Goal: Check status: Check status

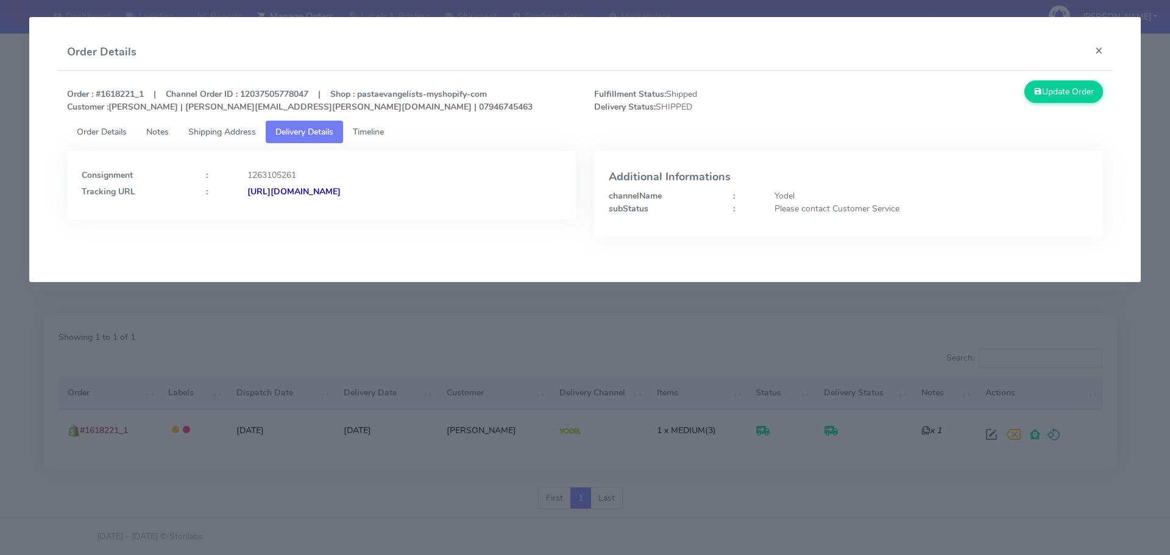
click at [227, 342] on modal-container "Order Details × Order : #1618221_1 | Channel Order ID : 12037505778047 | Shop :…" at bounding box center [585, 277] width 1170 height 555
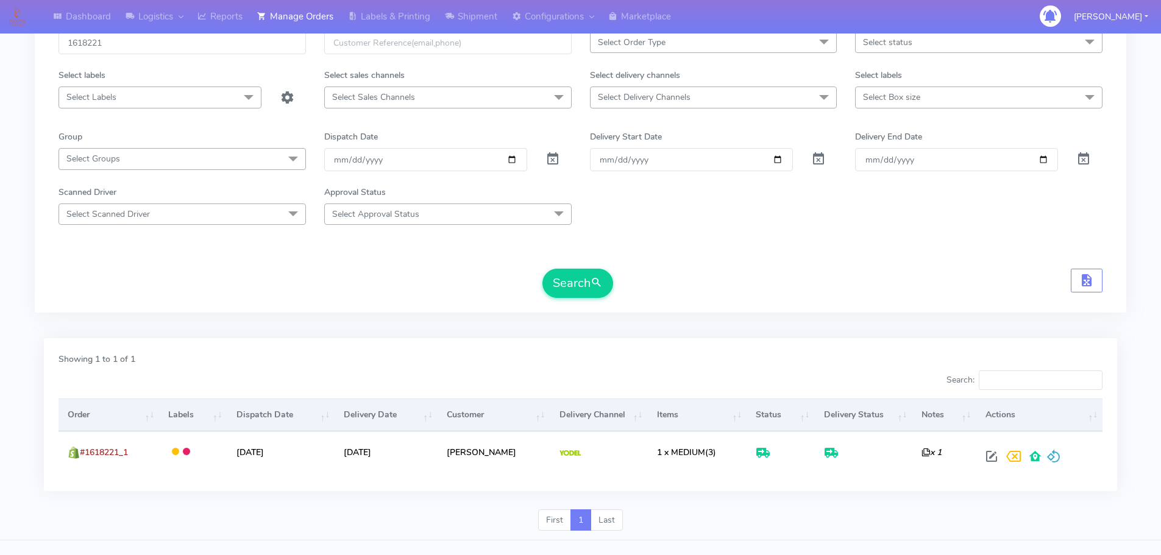
scroll to position [46, 0]
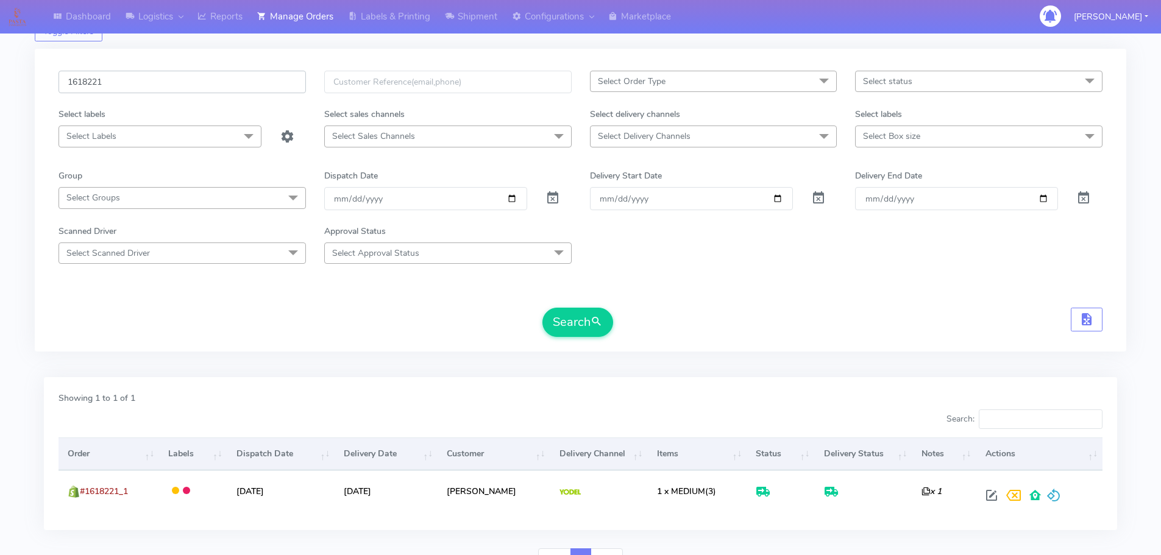
click at [266, 83] on input "1618221" at bounding box center [181, 82] width 247 height 23
paste input "7156"
type input "1617156"
click at [542, 308] on button "Search" at bounding box center [577, 322] width 71 height 29
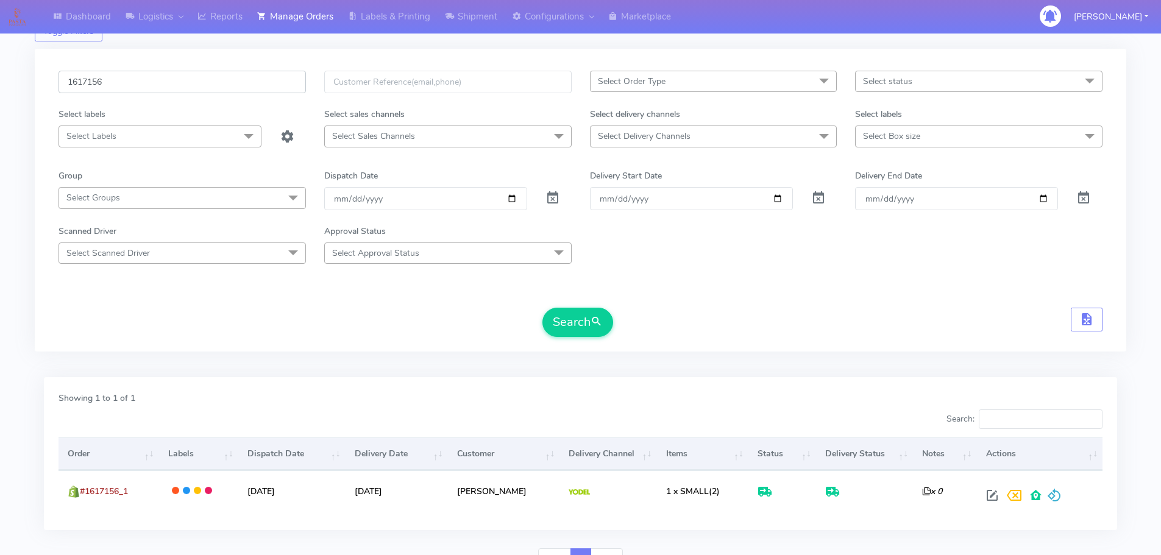
scroll to position [107, 0]
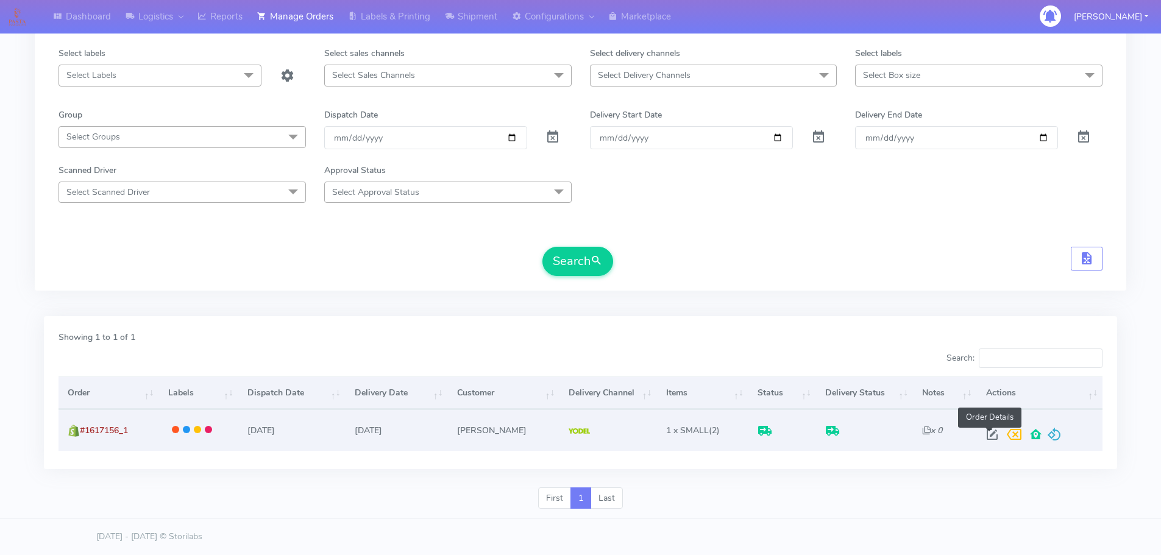
click at [989, 431] on span at bounding box center [992, 437] width 22 height 12
select select "5"
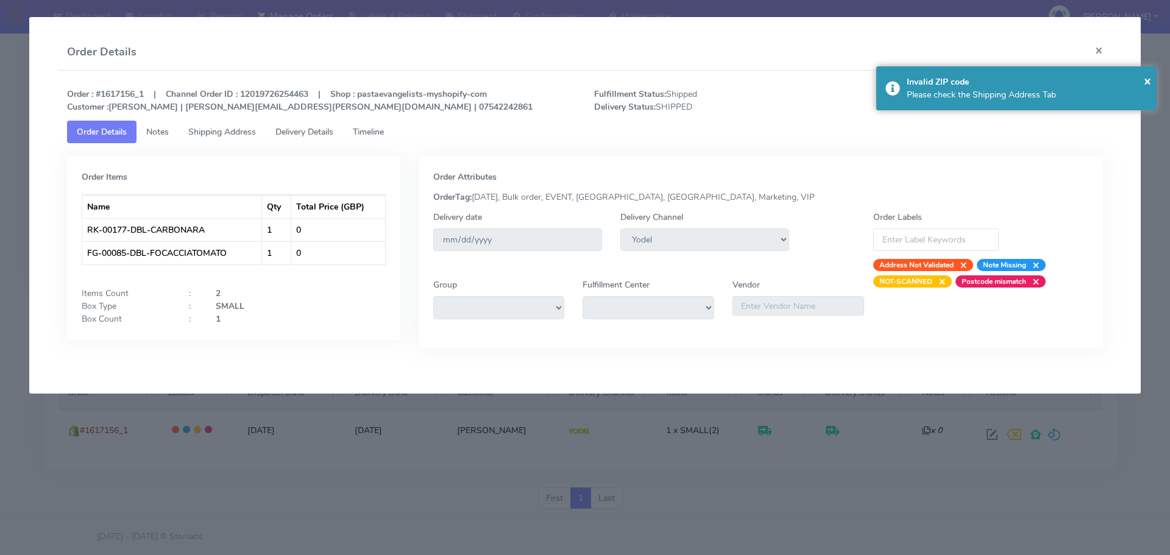
click at [326, 144] on tab "Order Items Name Qty Total Price (GBP) RK-00177-DBL-CARBONARA 1 0 FG-00085-DBL-…" at bounding box center [585, 255] width 1036 height 224
click at [327, 138] on link "Delivery Details" at bounding box center [304, 132] width 77 height 23
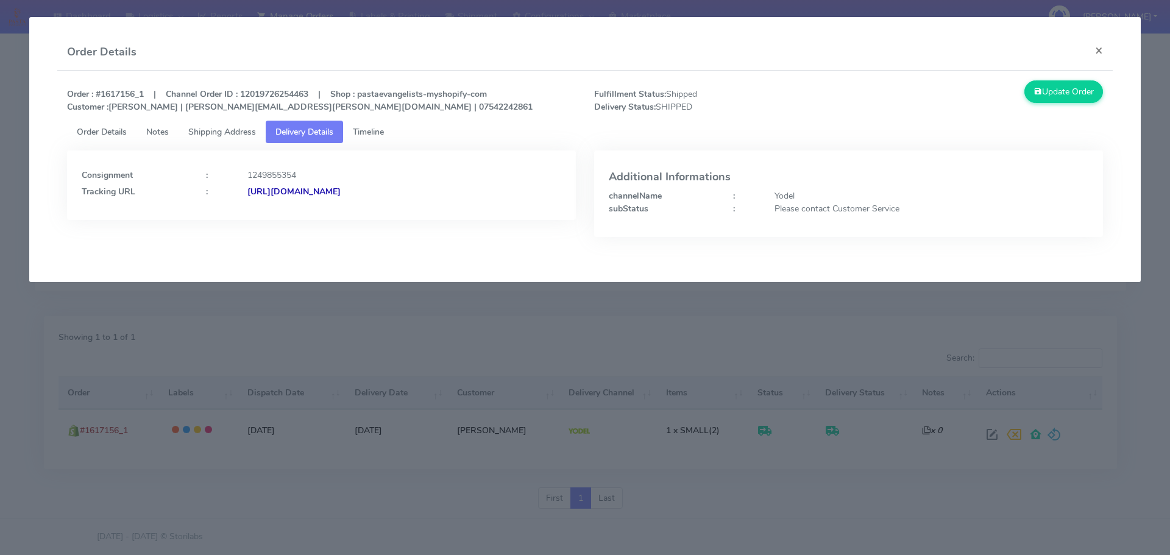
drag, startPoint x: 494, startPoint y: 202, endPoint x: 378, endPoint y: 214, distance: 116.3
click at [378, 214] on div "Consignment : 1249855354 Tracking URL : [URL][DOMAIN_NAME]" at bounding box center [321, 184] width 509 height 69
copy strong "/JJD0002249960880301"
copy strong "JJD0002249960880301"
click at [129, 392] on modal-container "Order Details × Order : #1617156_1 | Channel Order ID : 12019726254463 | Shop :…" at bounding box center [585, 277] width 1170 height 555
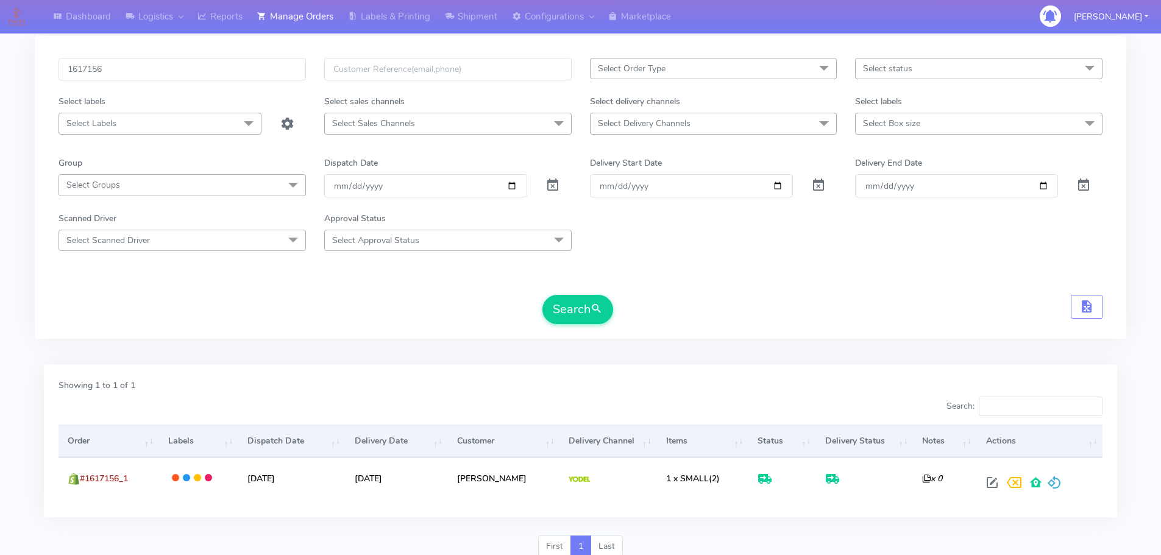
scroll to position [0, 0]
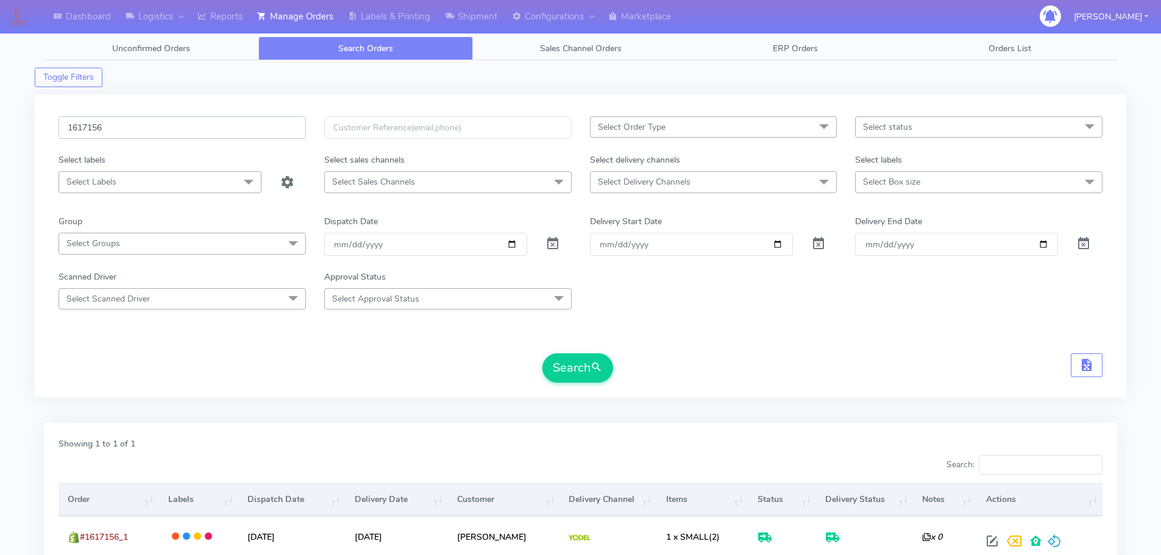
click at [245, 127] on input "1617156" at bounding box center [181, 127] width 247 height 23
paste input "489"
type input "1617489"
click at [542, 353] on button "Search" at bounding box center [577, 367] width 71 height 29
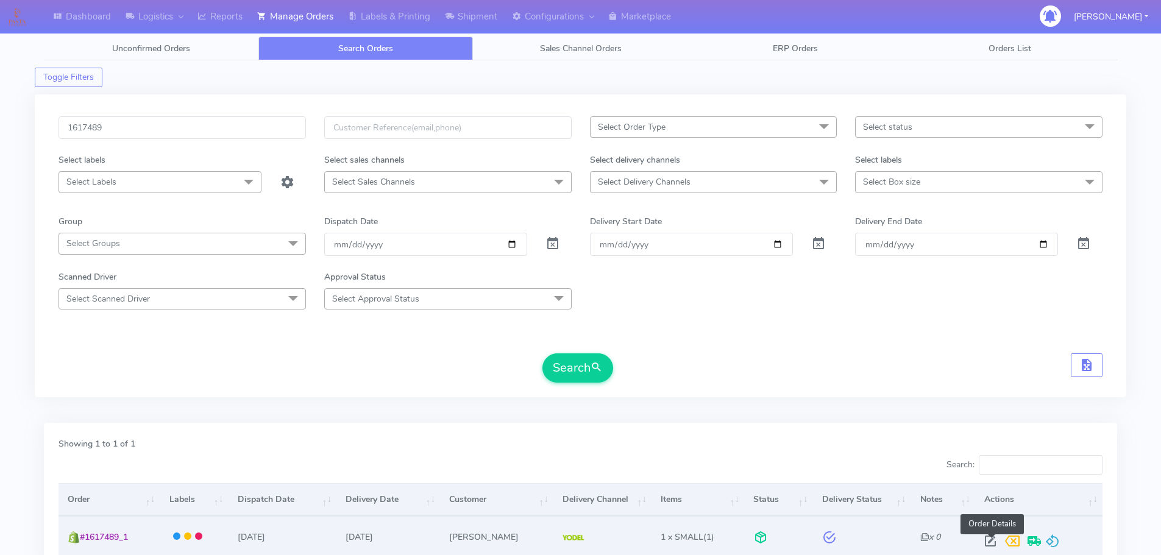
click at [993, 543] on span at bounding box center [990, 544] width 22 height 12
select select "5"
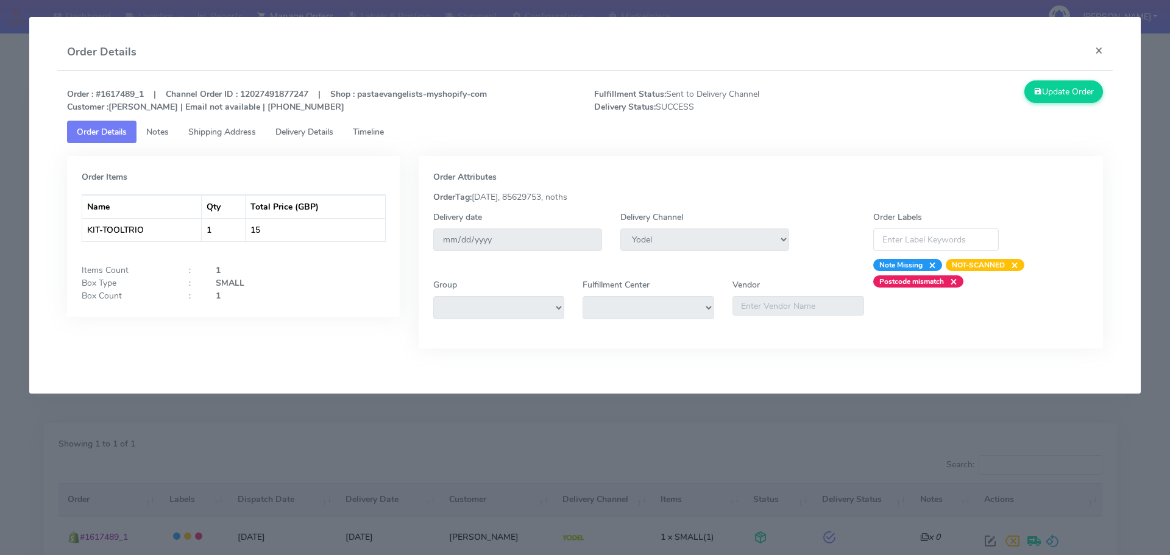
click at [320, 128] on span "Delivery Details" at bounding box center [304, 132] width 58 height 12
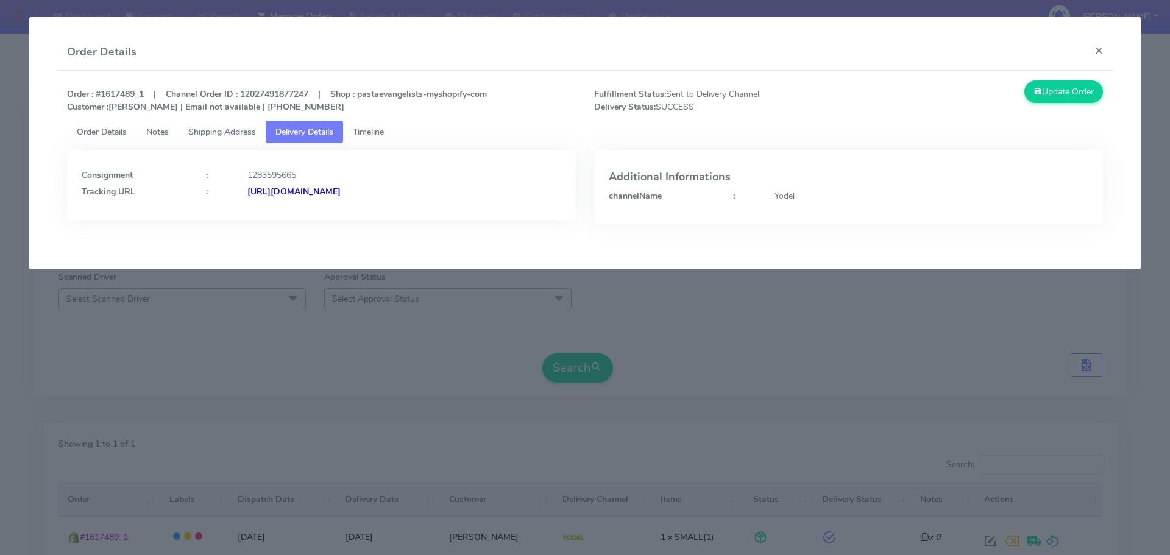
click at [150, 374] on modal-container "Order Details × Order : #1617489_1 | Channel Order ID : 12027491877247 | Shop :…" at bounding box center [585, 277] width 1170 height 555
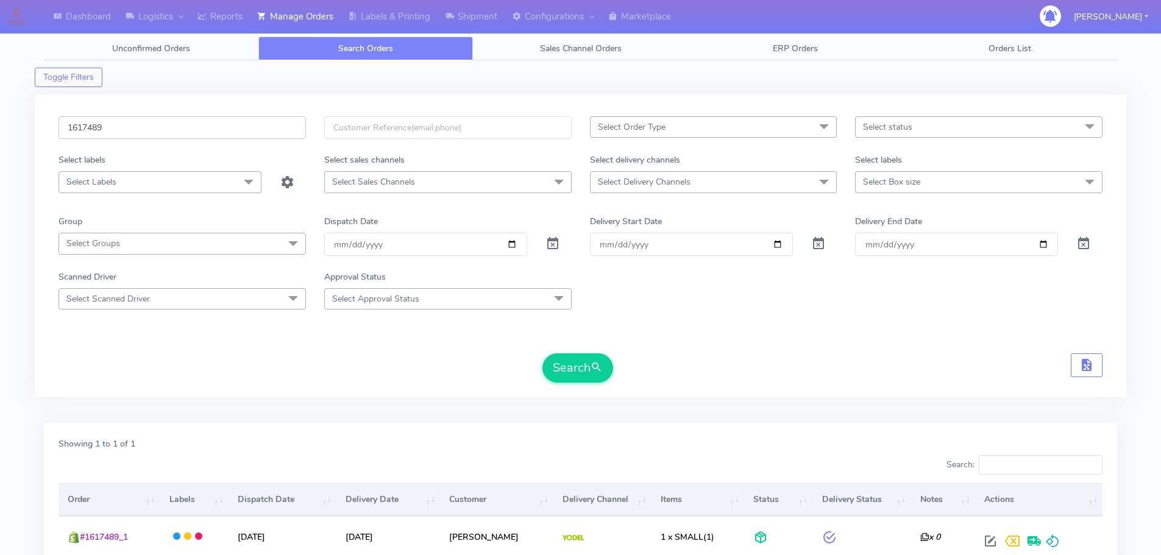
click at [227, 124] on input "1617489" at bounding box center [181, 127] width 247 height 23
paste input "text"
type input "1617489"
click at [542, 353] on button "Search" at bounding box center [577, 367] width 71 height 29
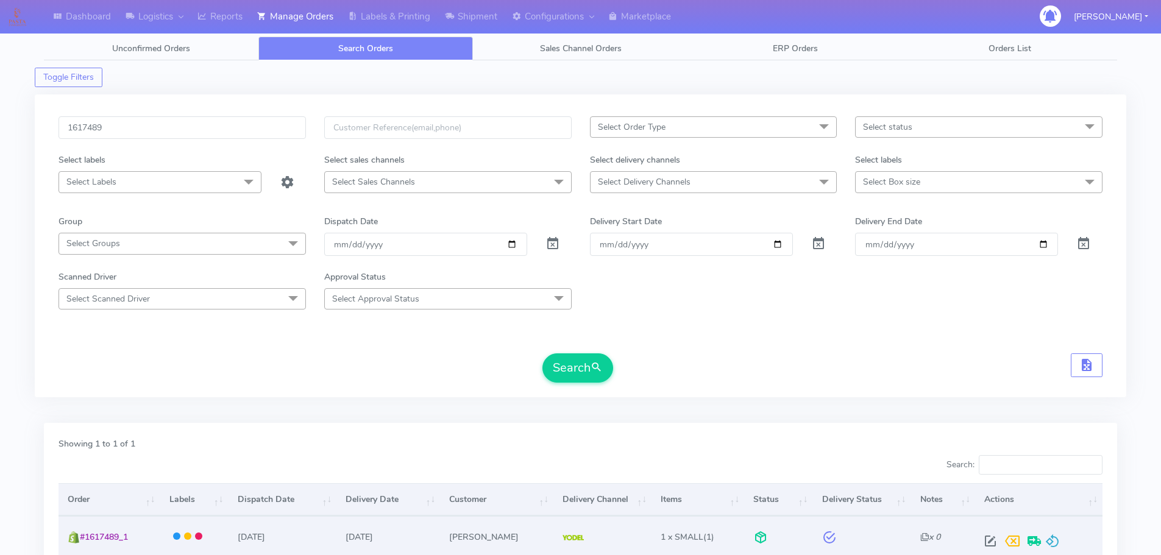
click at [991, 540] on span at bounding box center [990, 544] width 22 height 12
select select "5"
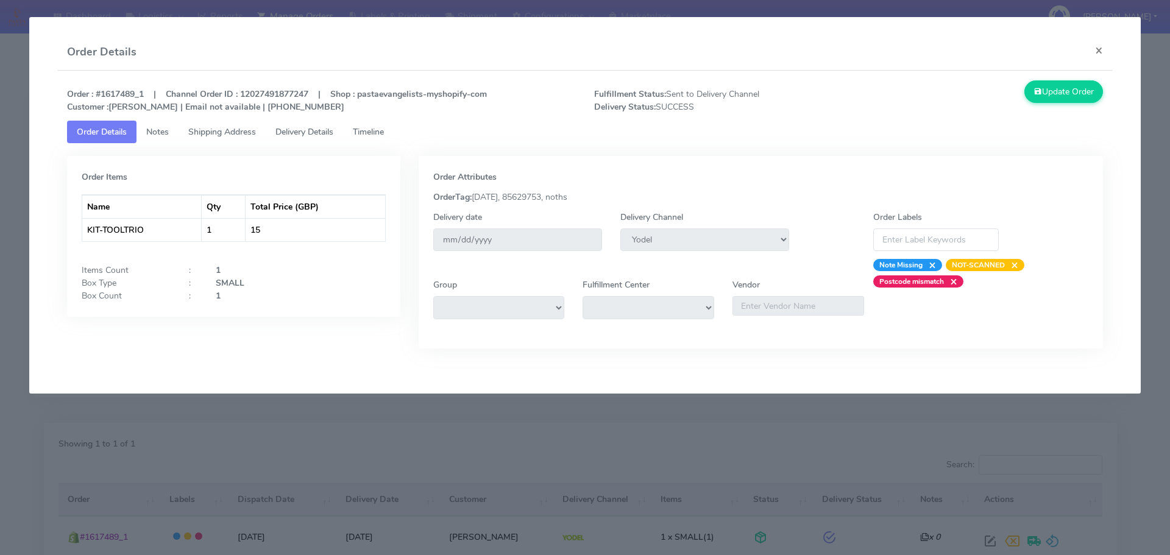
click at [313, 136] on span "Delivery Details" at bounding box center [304, 132] width 58 height 12
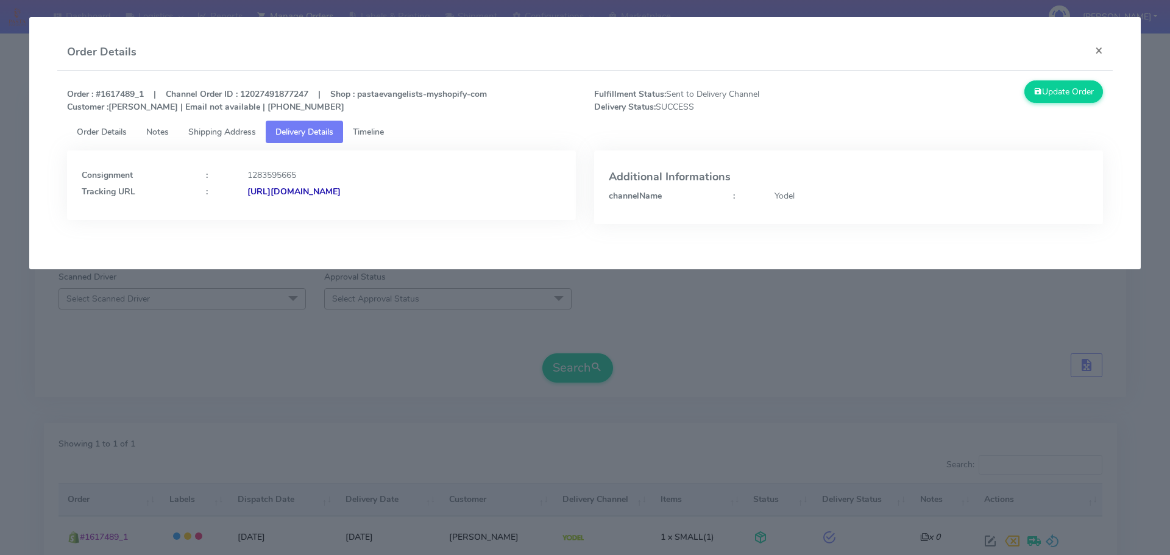
click at [295, 295] on modal-container "Order Details × Order : #1617489_1 | Channel Order ID : 12027491877247 | Shop :…" at bounding box center [585, 277] width 1170 height 555
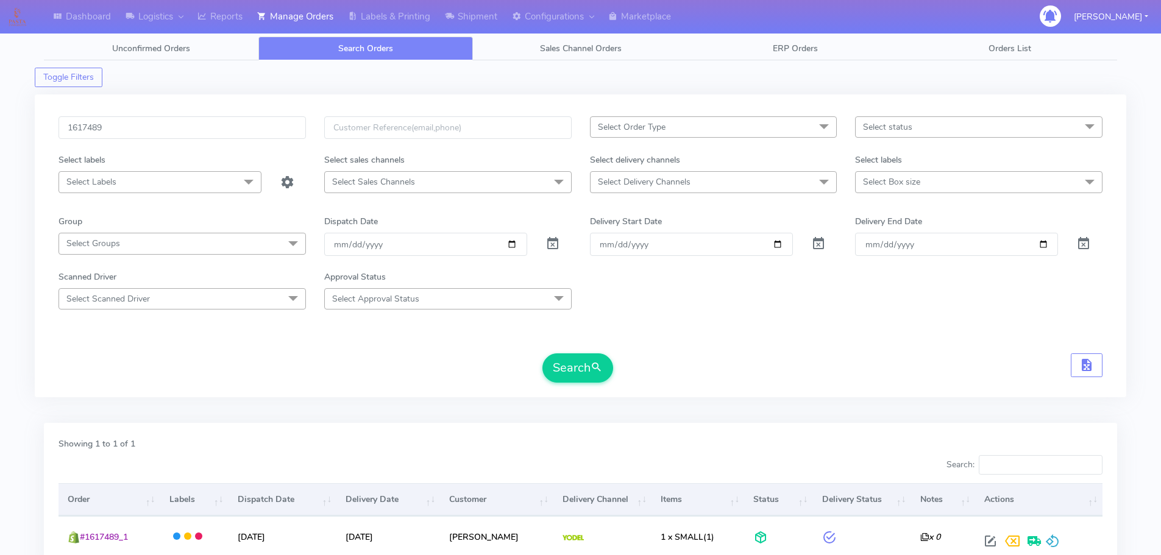
drag, startPoint x: 907, startPoint y: 362, endPoint x: 478, endPoint y: 103, distance: 501.0
click at [907, 362] on div "Search" at bounding box center [580, 367] width 1044 height 29
click at [274, 132] on input "1617489" at bounding box center [181, 127] width 247 height 23
click at [274, 130] on input "1617489" at bounding box center [181, 127] width 247 height 23
paste input "141"
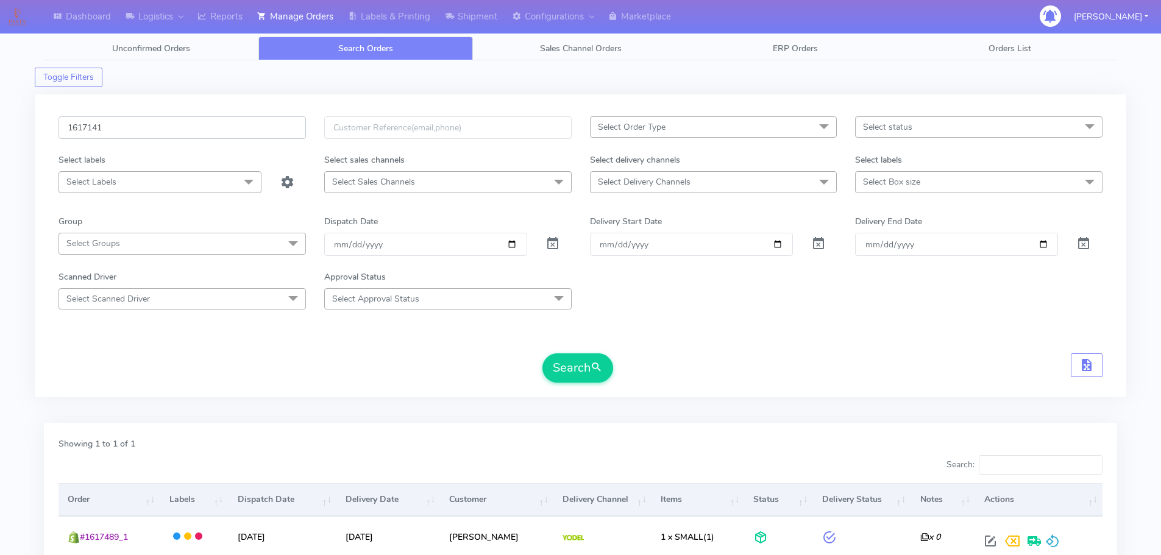
click at [542, 353] on button "Search" at bounding box center [577, 367] width 71 height 29
click at [247, 129] on input "1617141" at bounding box center [181, 127] width 247 height 23
paste input "8237"
type input "1618237"
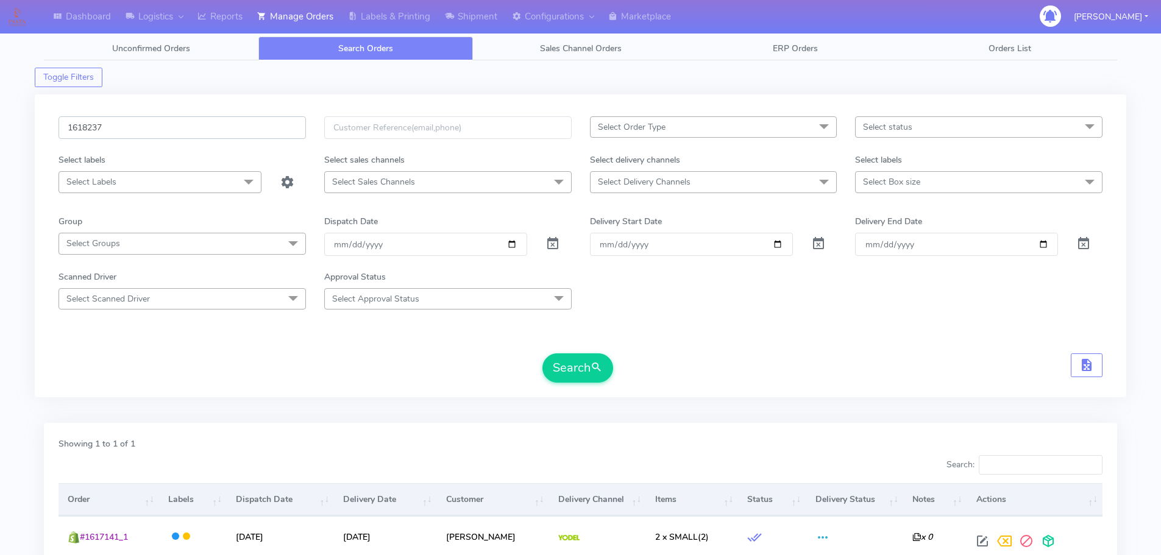
click at [542, 353] on button "Search" at bounding box center [577, 367] width 71 height 29
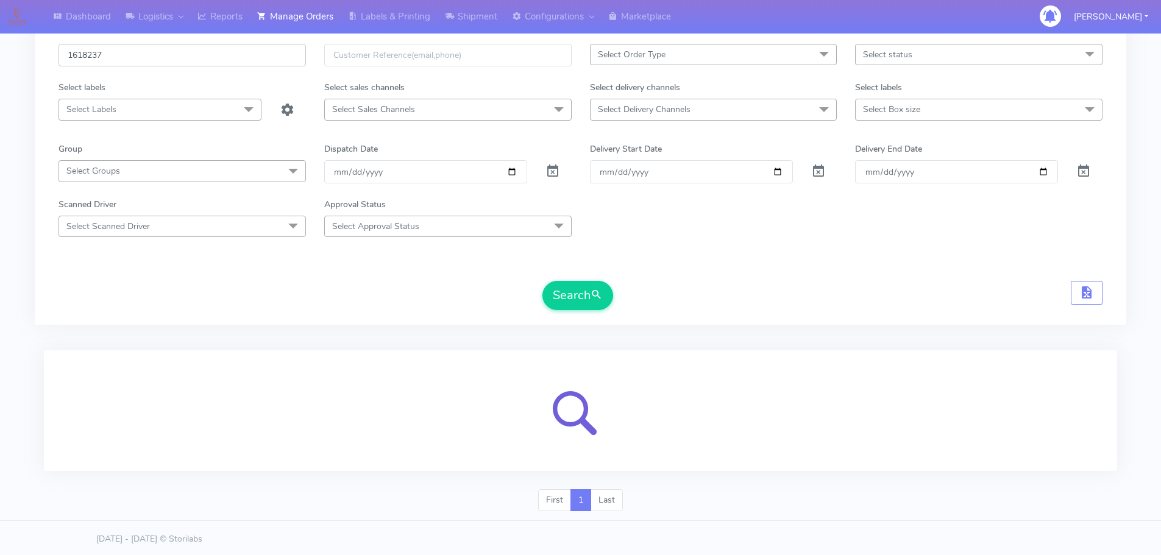
scroll to position [75, 0]
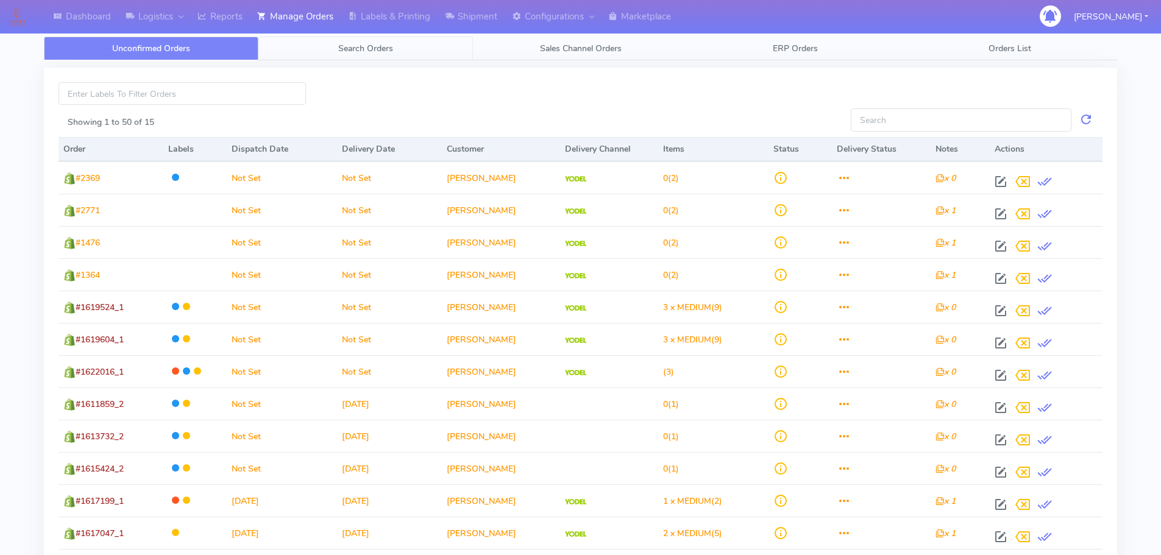
click at [367, 52] on span "Search Orders" at bounding box center [365, 49] width 55 height 12
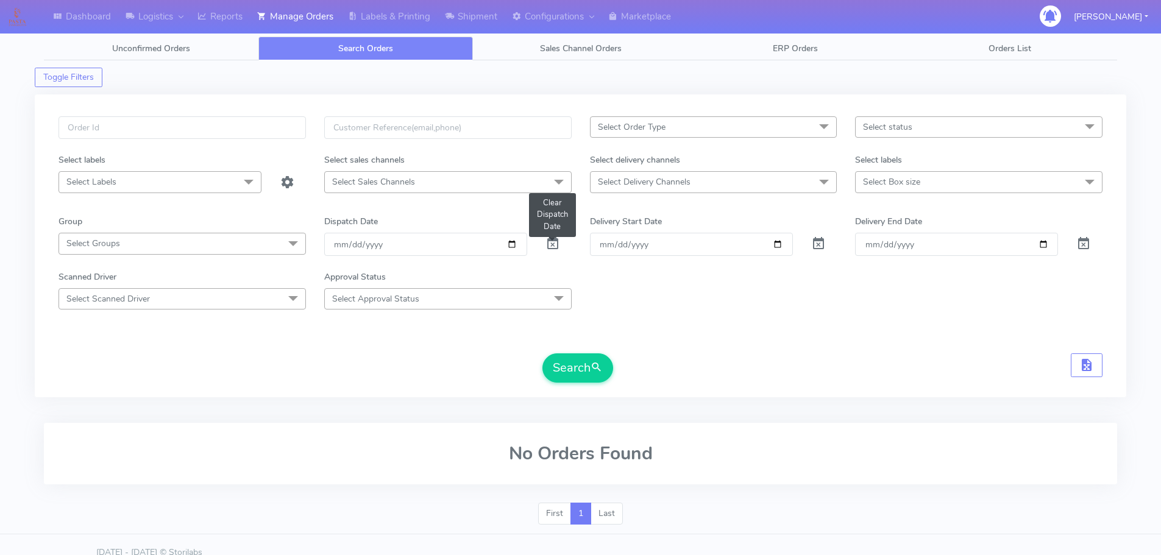
click at [551, 241] on span at bounding box center [552, 247] width 15 height 12
click at [277, 132] on input "text" at bounding box center [181, 127] width 247 height 23
paste input "Hi, Thank you for getting back in touch; that is no problem! Due to the high vo…"
click at [249, 128] on input "Hi, Thank you for getting back in touch; that is no problem! Due to the high vo…" at bounding box center [181, 127] width 247 height 23
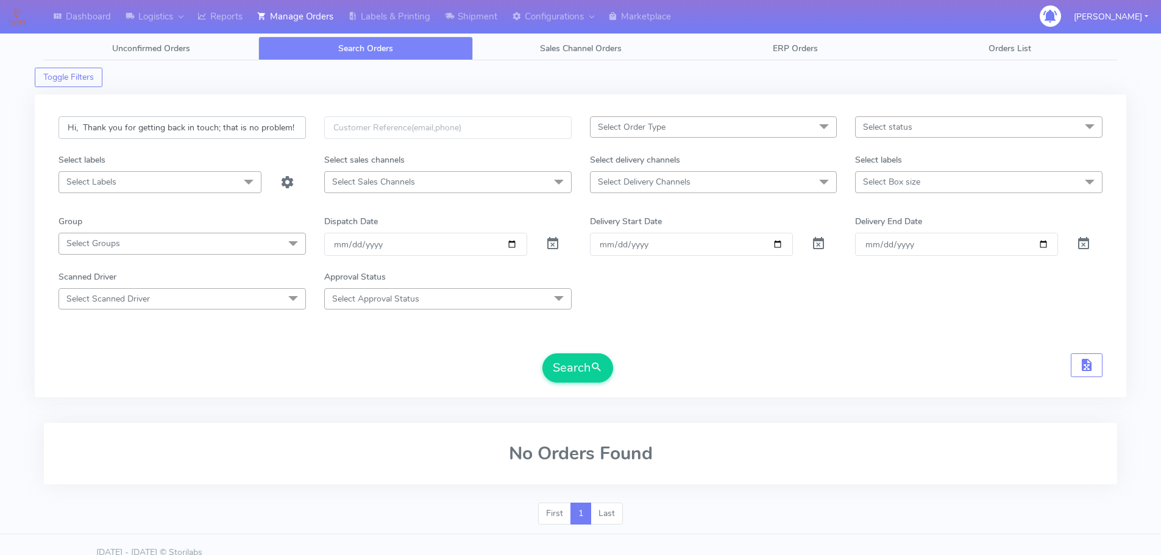
paste input "1618237"
type input "1618237"
click at [542, 353] on button "Search" at bounding box center [577, 367] width 71 height 29
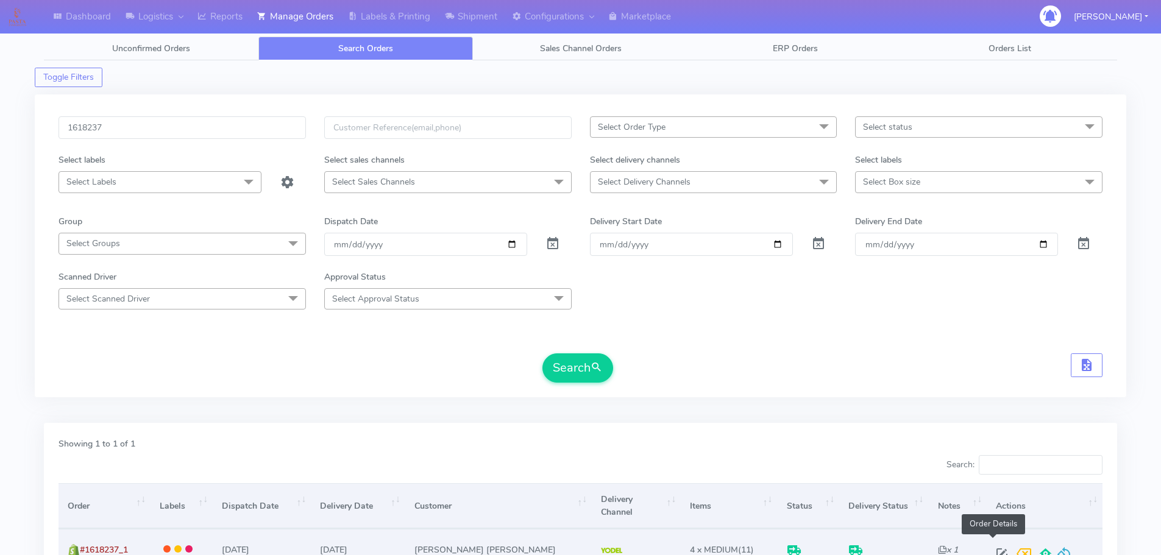
click at [991, 551] on span at bounding box center [1002, 557] width 22 height 12
select select "5"
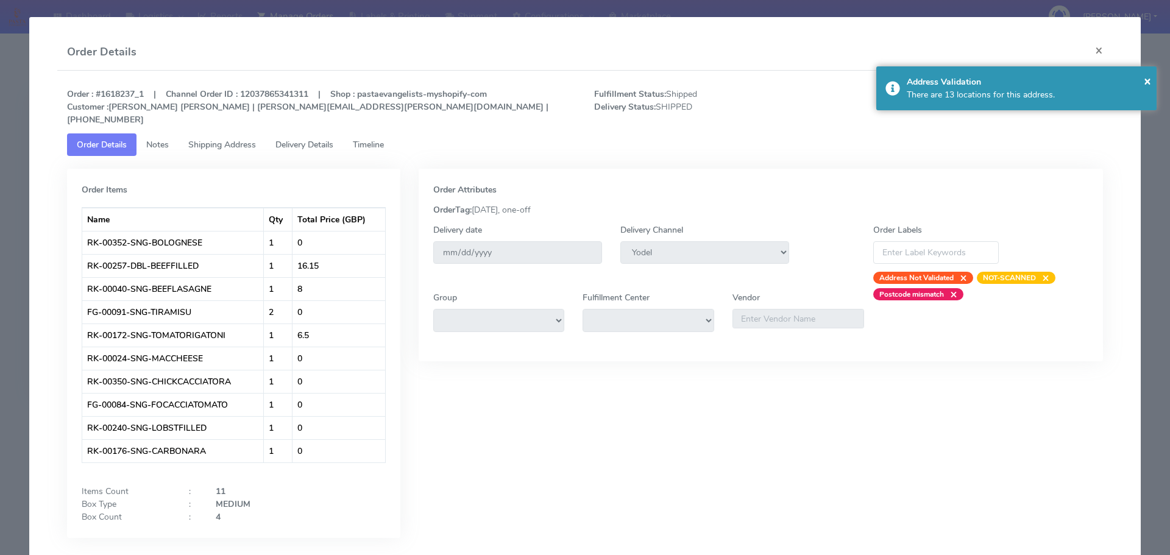
click at [327, 139] on span "Delivery Details" at bounding box center [304, 145] width 58 height 12
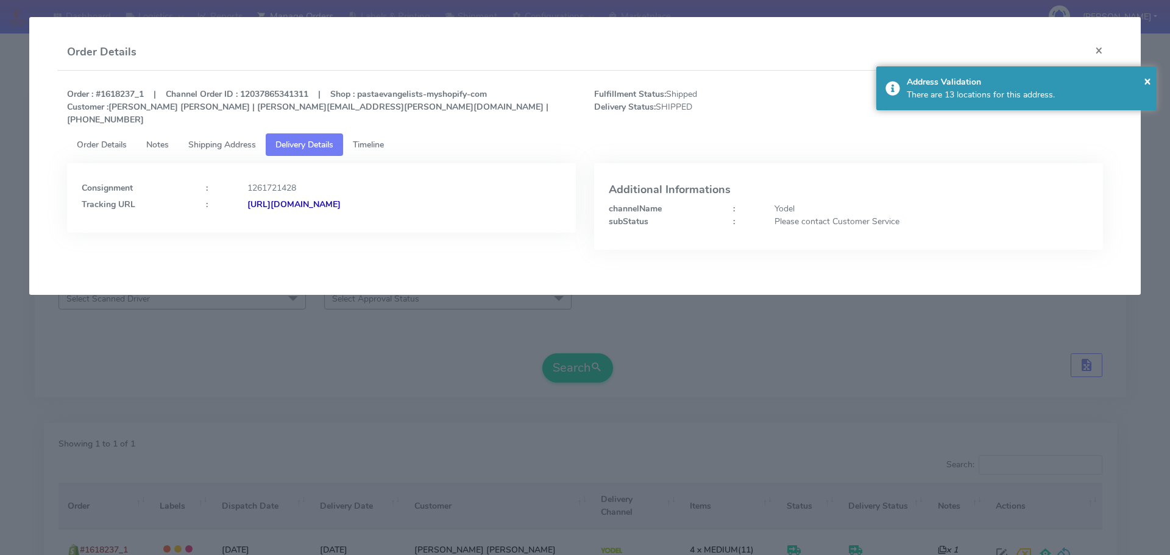
drag, startPoint x: 524, startPoint y: 211, endPoint x: 380, endPoint y: 211, distance: 144.4
click at [380, 211] on div "Consignment : 1261721428 Tracking URL : https://www.yodel.co.uk/tracking/JJD000…" at bounding box center [321, 197] width 509 height 69
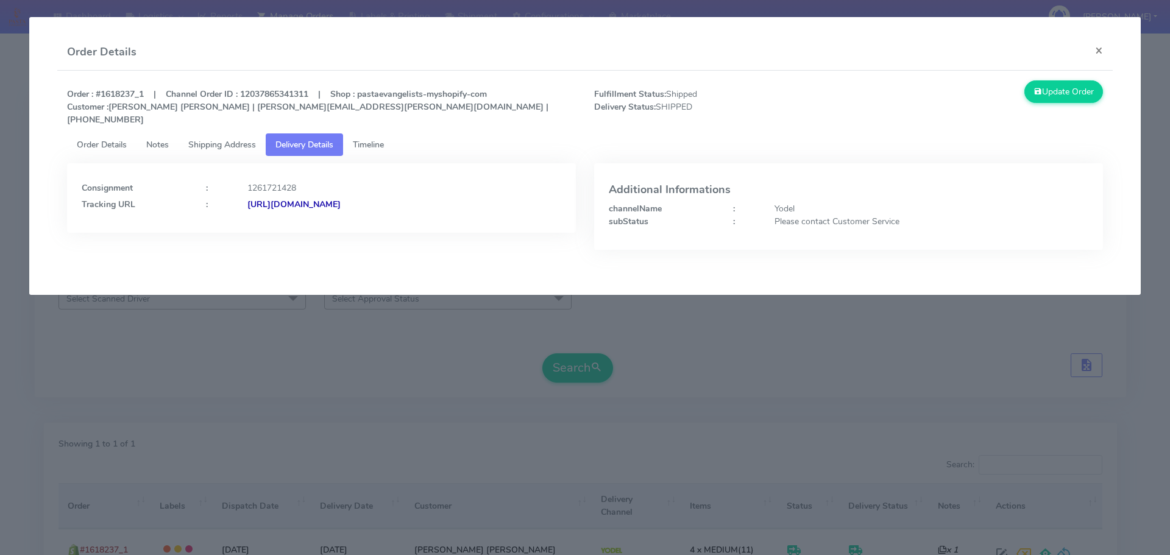
copy strong "JJD0002249960881546"
click at [514, 319] on modal-container "Order Details × Order : #1618237_1 | Channel Order ID : 12037865341311 | Shop :…" at bounding box center [585, 277] width 1170 height 555
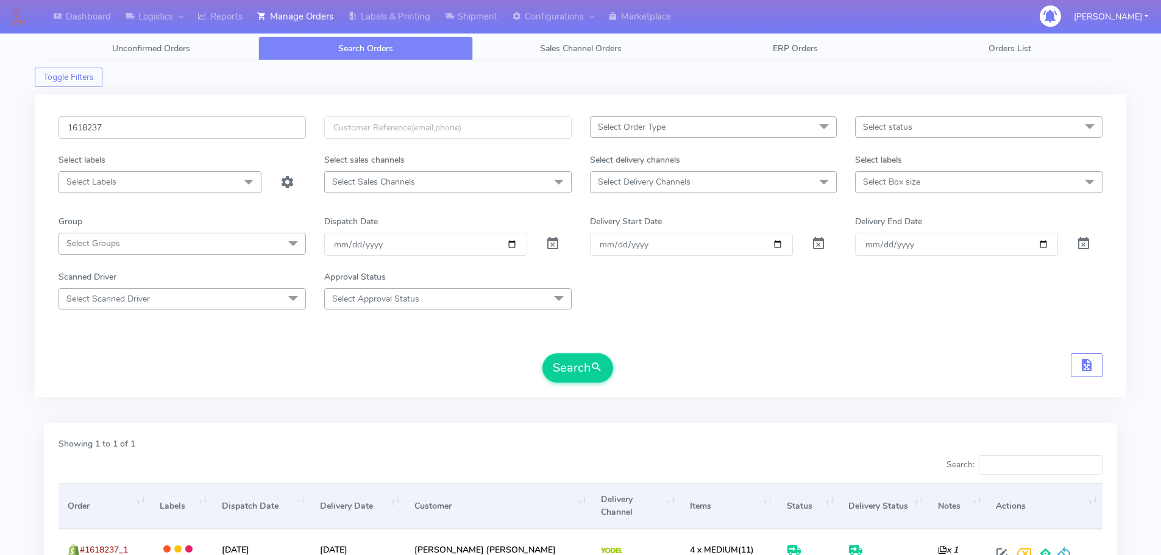
click at [235, 132] on input "1618237" at bounding box center [181, 127] width 247 height 23
paste input "2050"
click at [542, 353] on button "Search" at bounding box center [577, 367] width 71 height 29
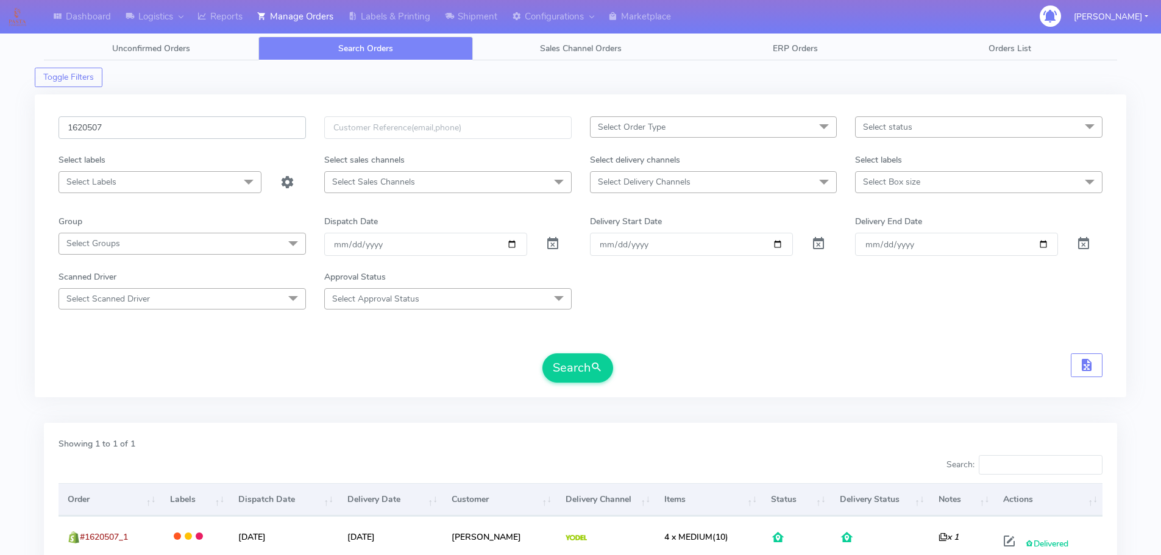
click at [197, 127] on input "1620507" at bounding box center [181, 127] width 247 height 23
paste input "18350"
type input "1618350"
click at [542, 353] on button "Search" at bounding box center [577, 367] width 71 height 29
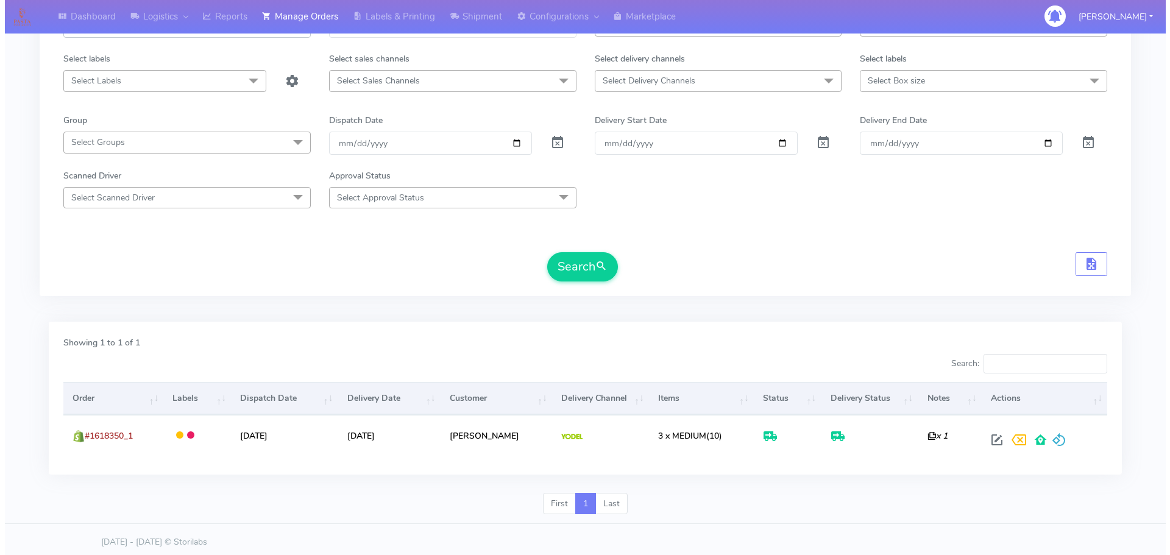
scroll to position [107, 0]
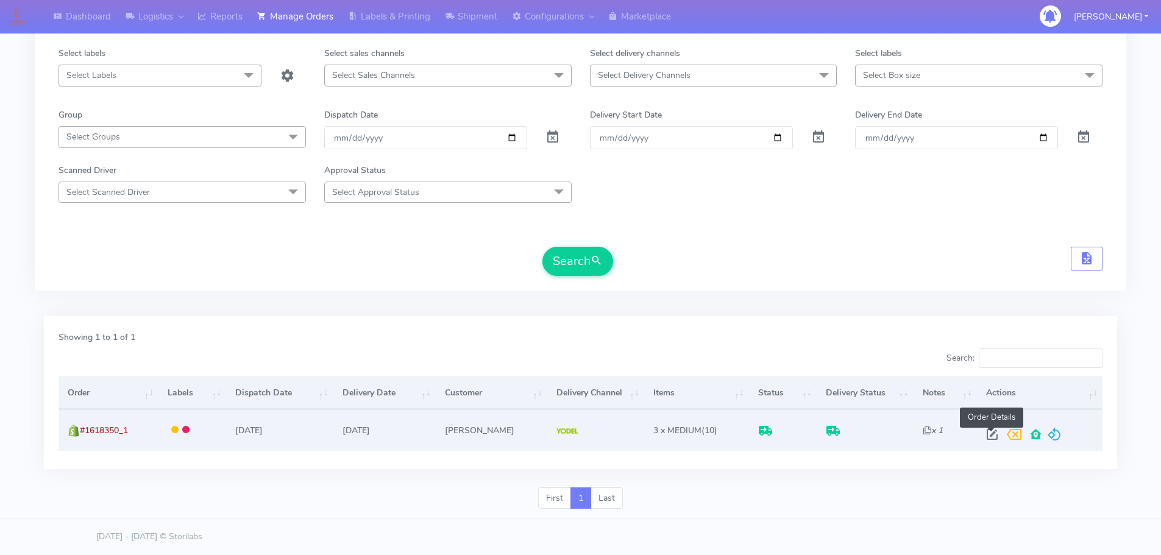
click at [993, 432] on span at bounding box center [992, 437] width 22 height 12
select select "5"
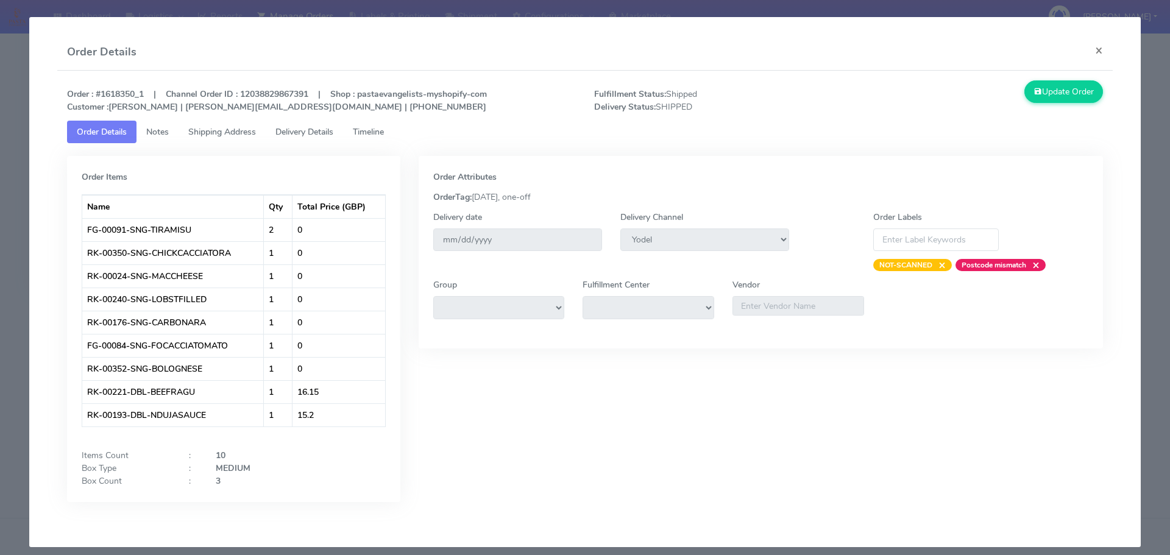
click at [311, 132] on span "Delivery Details" at bounding box center [304, 132] width 58 height 12
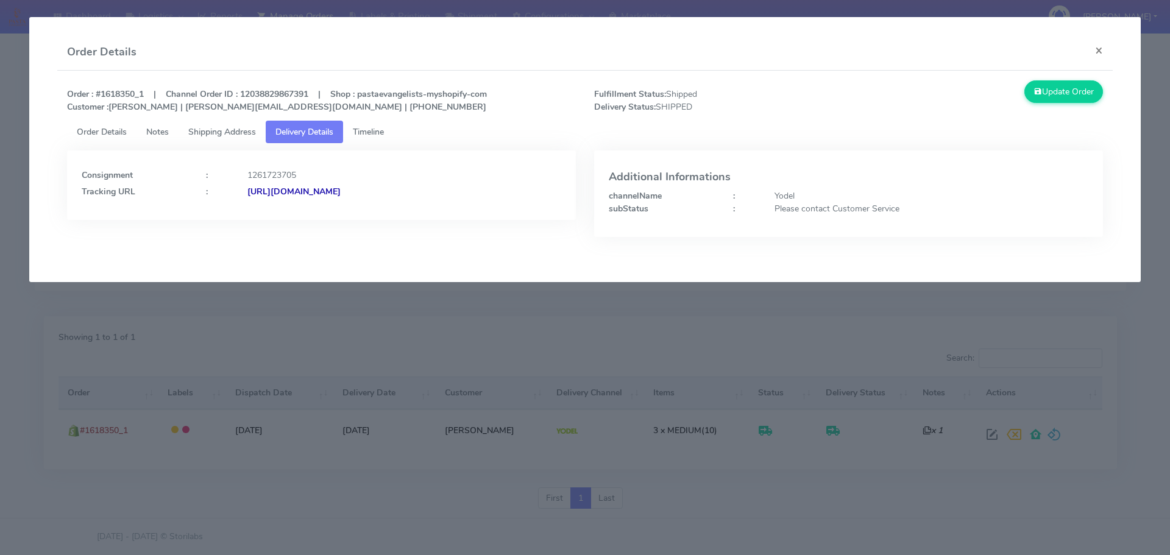
drag, startPoint x: 511, startPoint y: 199, endPoint x: 379, endPoint y: 203, distance: 131.7
click at [379, 203] on div "Consignment : 1261723705 Tracking URL : https://www.yodel.co.uk/tracking/JJD000…" at bounding box center [321, 184] width 509 height 69
copy strong "JJD0002249960881713"
